Goal: Task Accomplishment & Management: Use online tool/utility

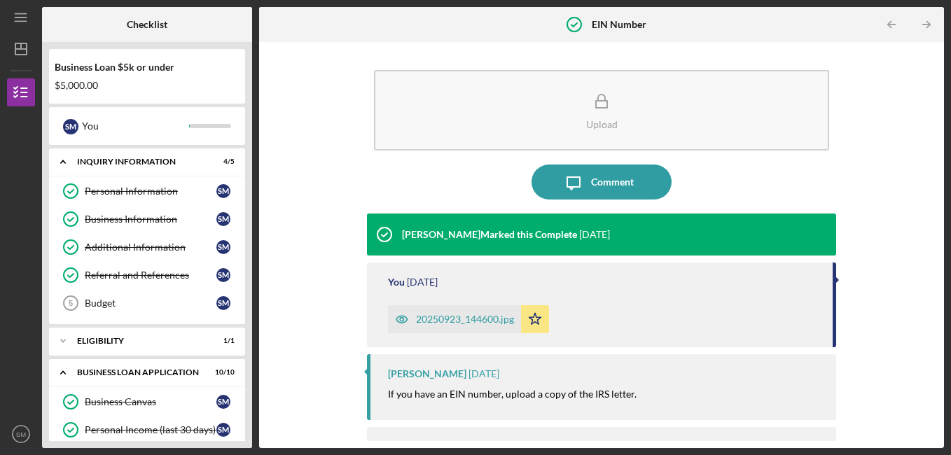
scroll to position [179, 0]
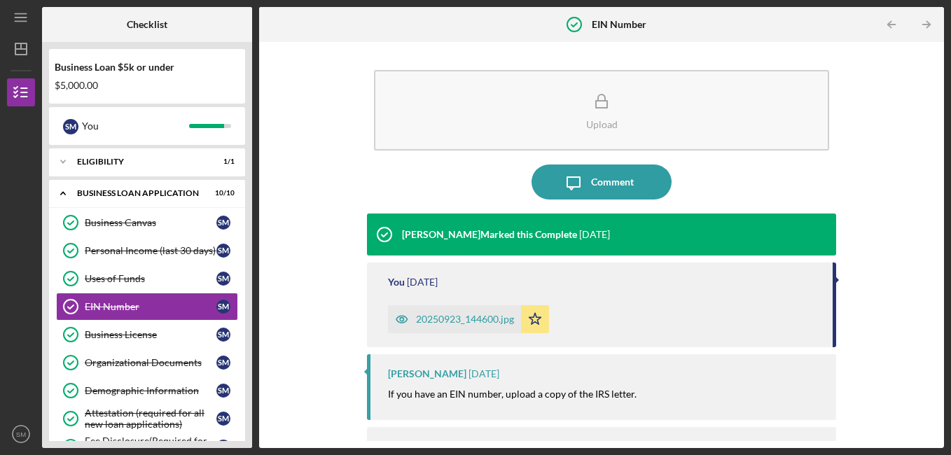
click at [247, 189] on div "Business Loan $5k or under $5,000.00 S M You Icon/Expander INQUIRY INFORMATION …" at bounding box center [147, 245] width 210 height 406
click at [258, 184] on div "Checklist Business Loan $5k or under $5,000.00 S M You Icon/Expander INQUIRY IN…" at bounding box center [493, 227] width 902 height 441
click at [62, 191] on icon "Icon/Expander" at bounding box center [63, 193] width 28 height 28
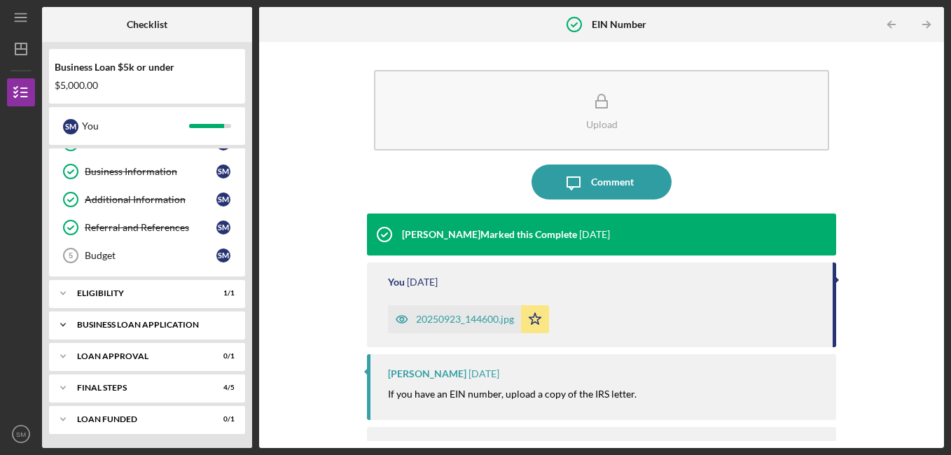
scroll to position [48, 0]
click at [130, 250] on div "Budget" at bounding box center [151, 255] width 132 height 11
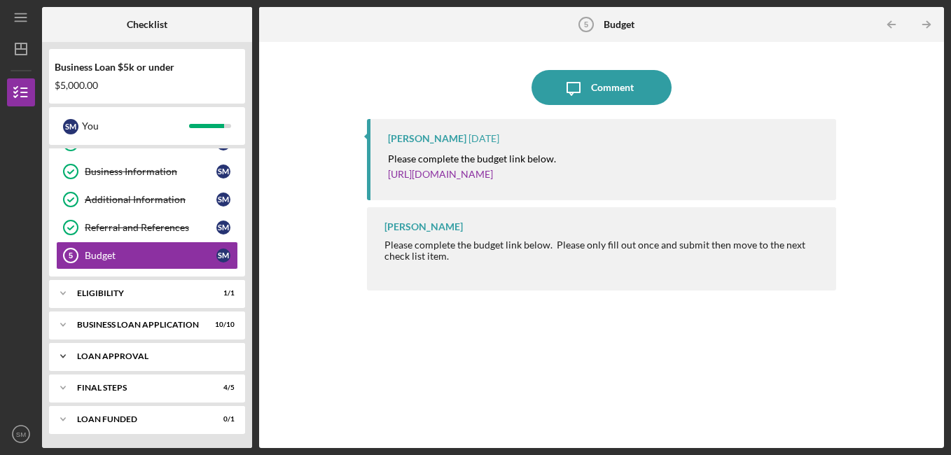
click at [144, 355] on div "Loan Approval" at bounding box center [152, 356] width 151 height 8
click at [149, 381] on div "Loan Pre-Approval" at bounding box center [151, 385] width 132 height 11
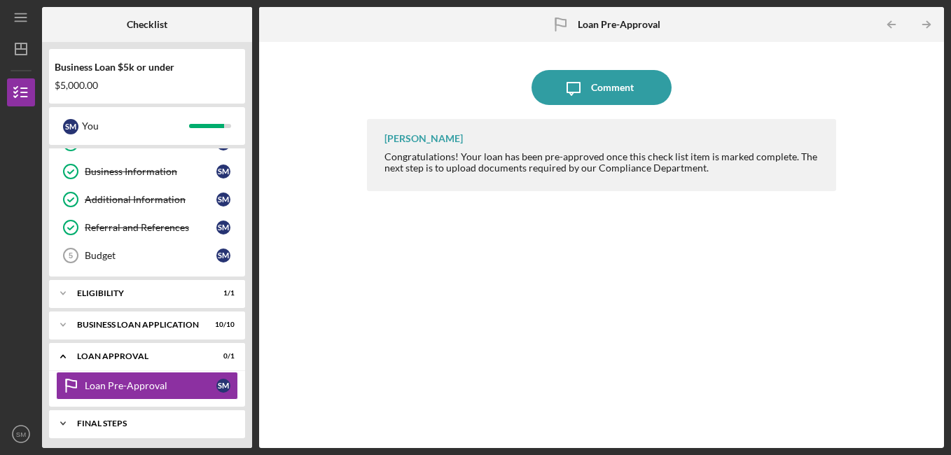
click at [139, 419] on div "Icon/Expander Final Steps 4 / 5" at bounding box center [147, 424] width 196 height 28
click at [128, 415] on div "Icon/Expander Final Steps 4 / 5" at bounding box center [147, 424] width 196 height 29
click at [926, 27] on polyline "button" at bounding box center [928, 25] width 4 height 6
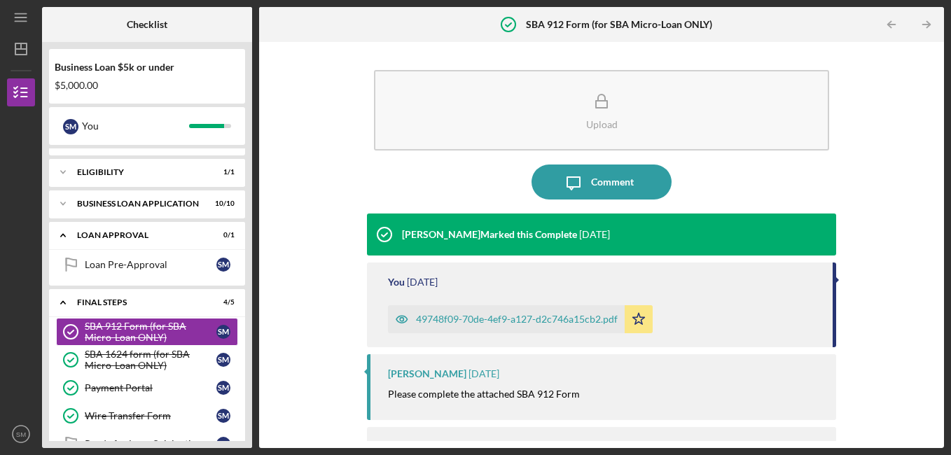
scroll to position [206, 0]
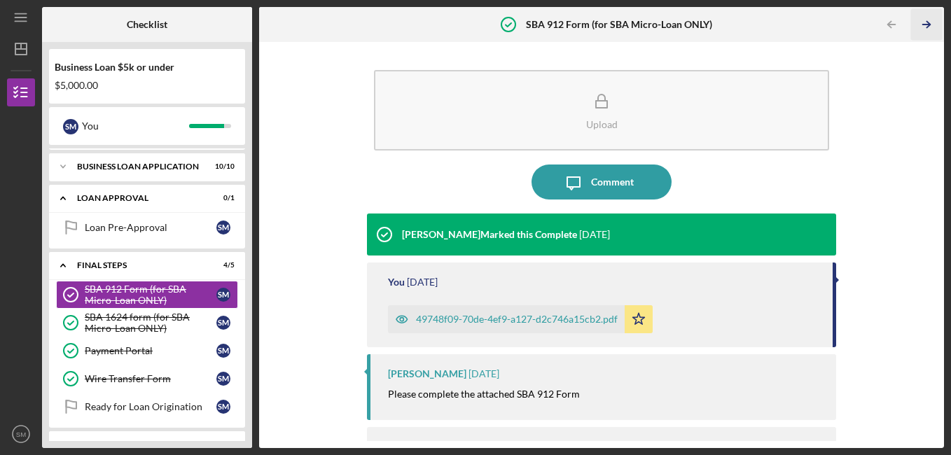
click at [926, 27] on polyline "button" at bounding box center [928, 25] width 4 height 6
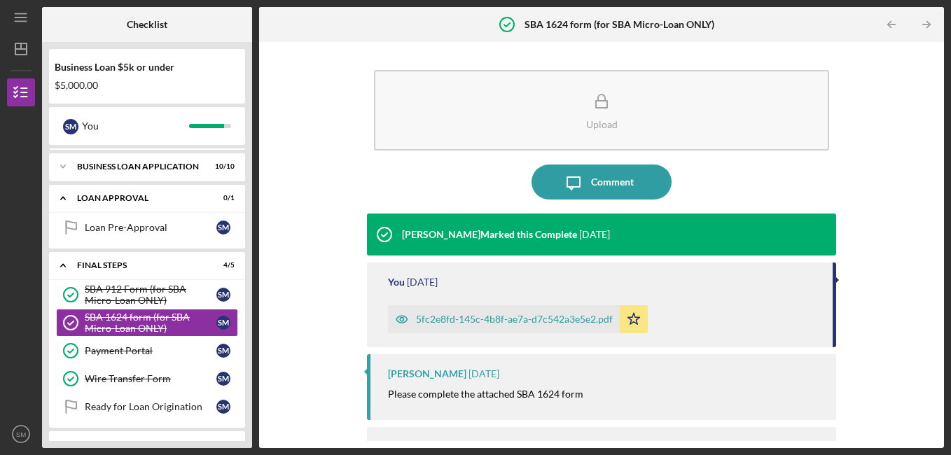
click at [926, 27] on polyline "button" at bounding box center [928, 25] width 4 height 6
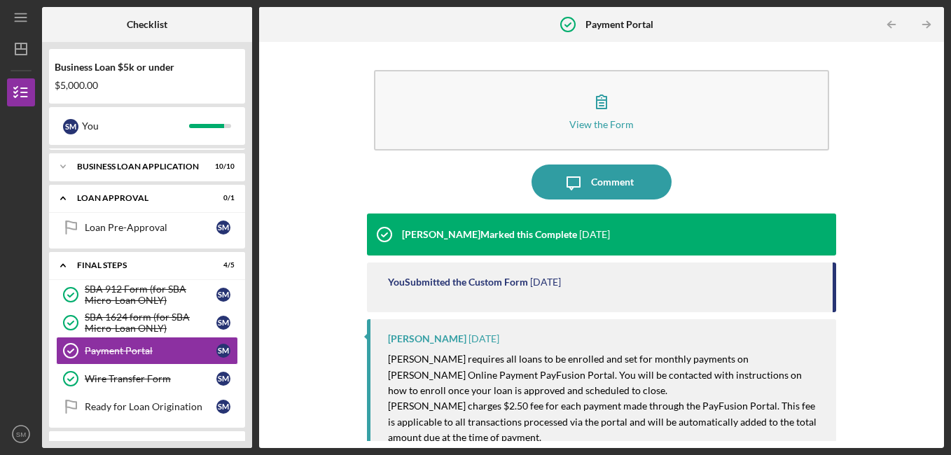
click at [926, 27] on polyline "button" at bounding box center [928, 25] width 4 height 6
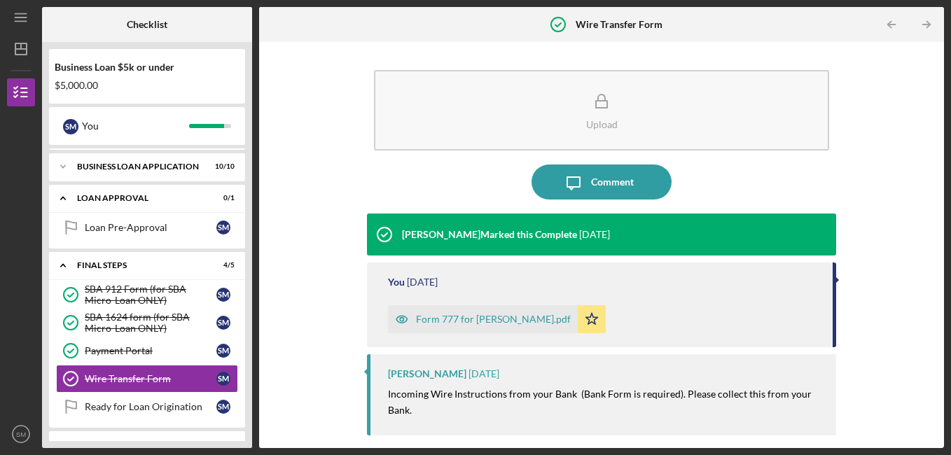
click at [926, 27] on polyline "button" at bounding box center [928, 25] width 4 height 6
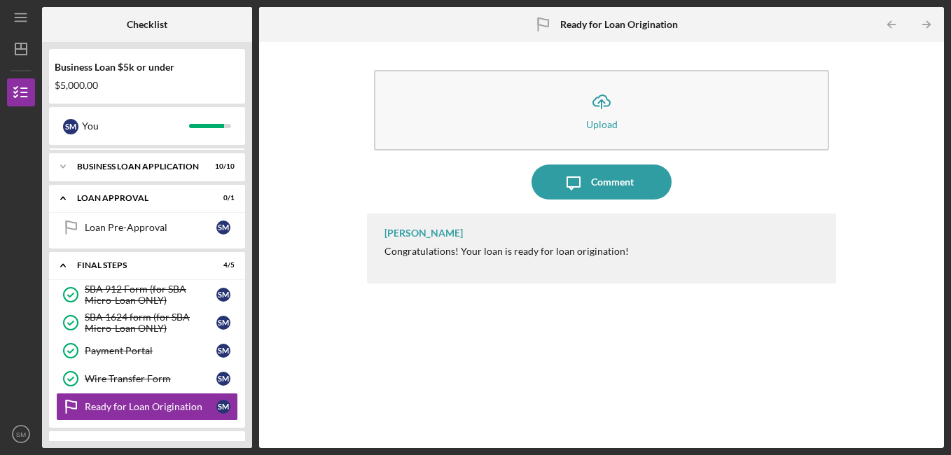
click at [926, 27] on polyline "button" at bounding box center [928, 25] width 4 height 6
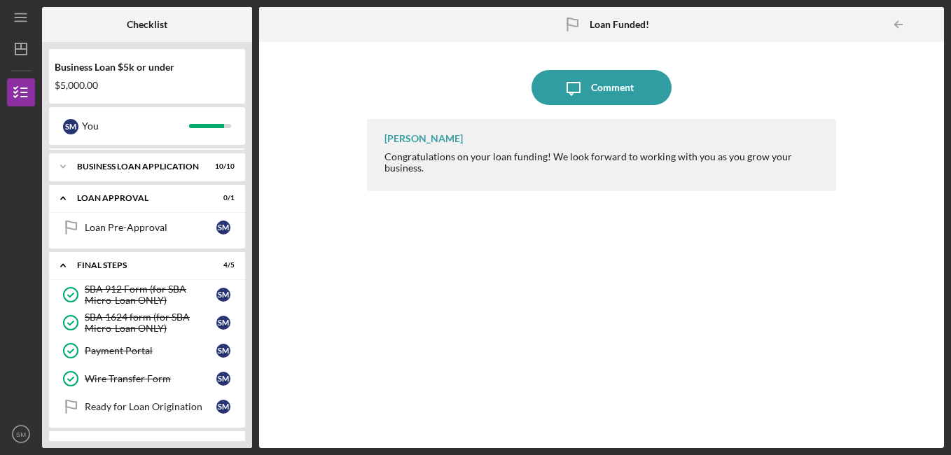
scroll to position [267, 0]
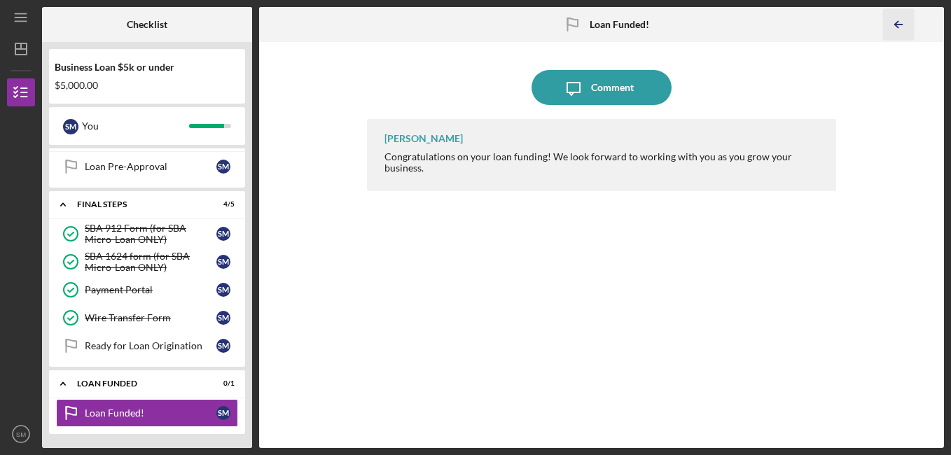
click at [896, 29] on icon "Icon/Table Pagination Arrow" at bounding box center [899, 25] width 32 height 32
